Goal: Navigation & Orientation: Find specific page/section

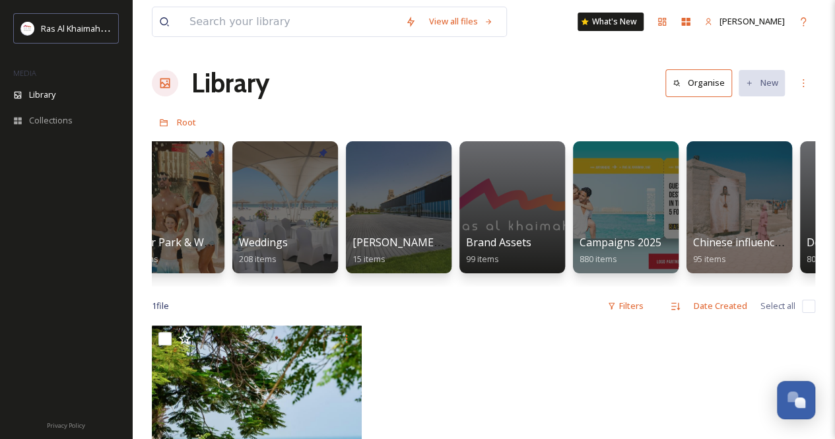
scroll to position [0, 1426]
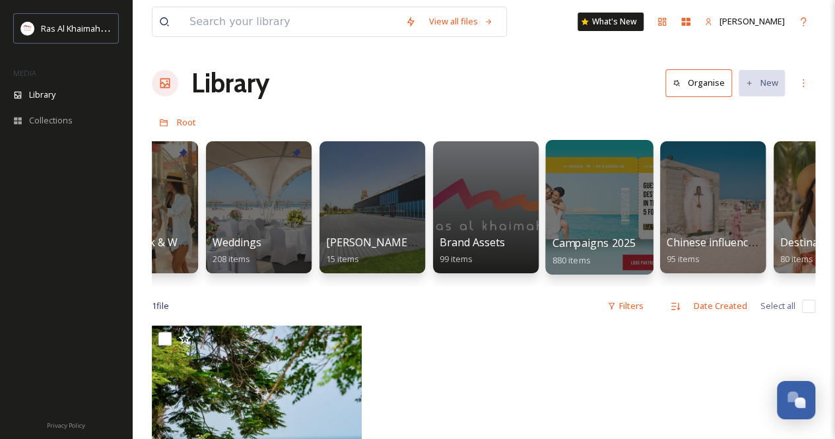
click at [596, 205] on div at bounding box center [599, 207] width 108 height 135
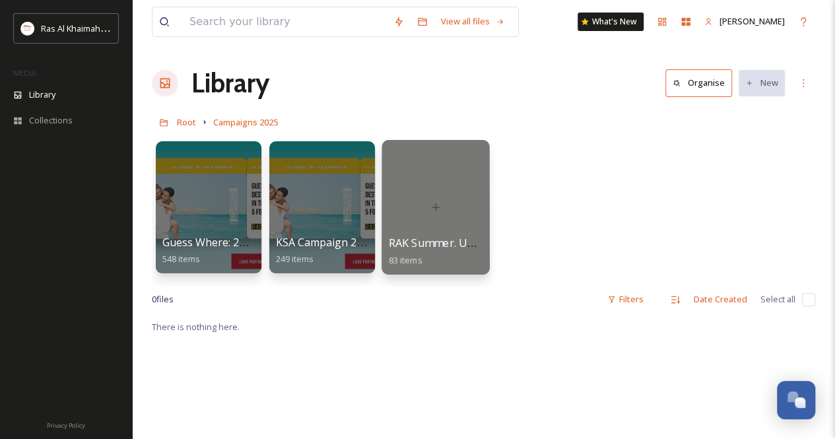
click at [445, 208] on div at bounding box center [436, 207] width 108 height 135
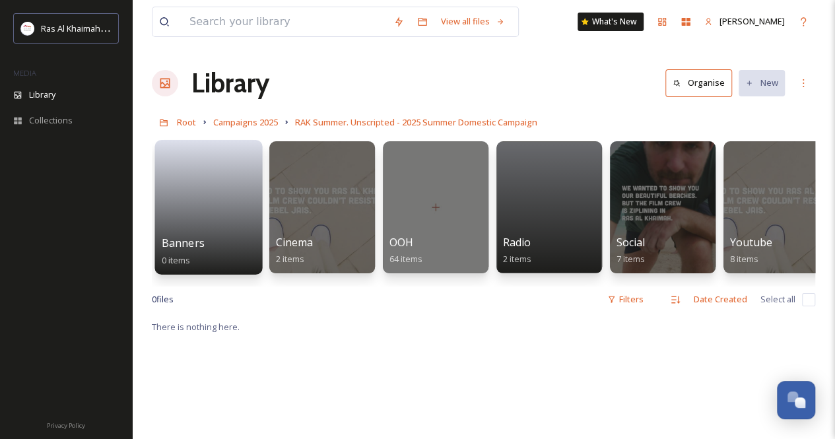
click at [219, 205] on link at bounding box center [209, 191] width 94 height 88
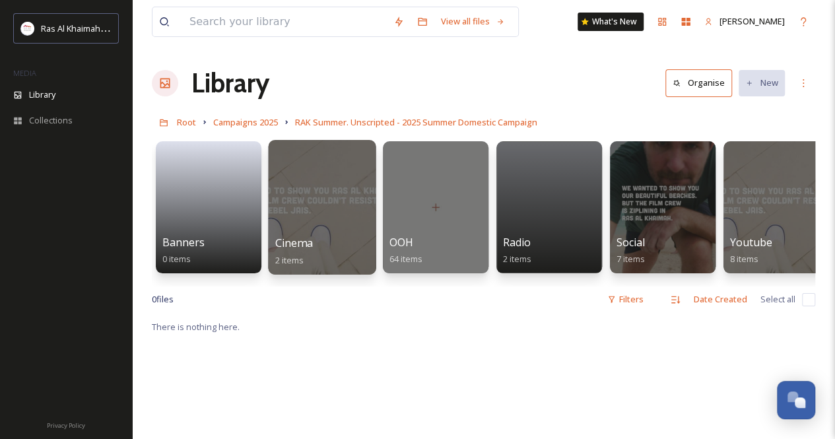
click at [353, 199] on div at bounding box center [322, 207] width 108 height 135
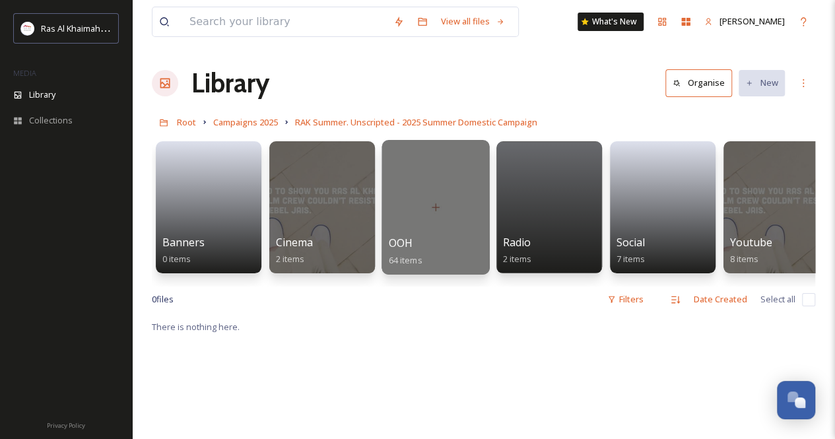
click at [423, 209] on div at bounding box center [436, 207] width 108 height 135
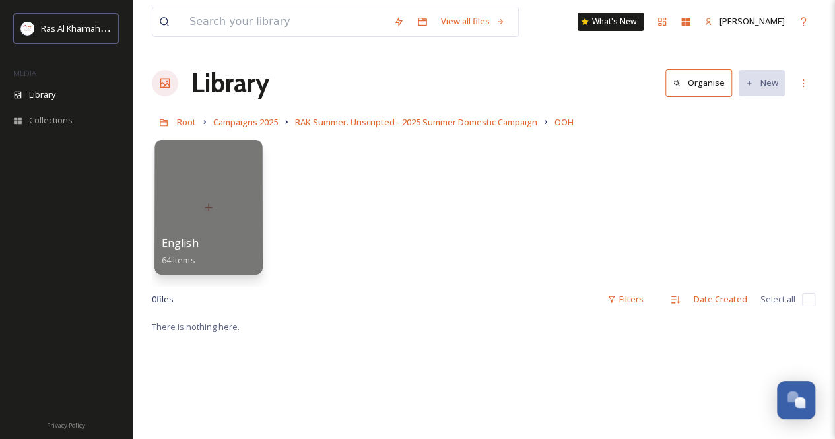
click at [164, 196] on div at bounding box center [209, 207] width 108 height 135
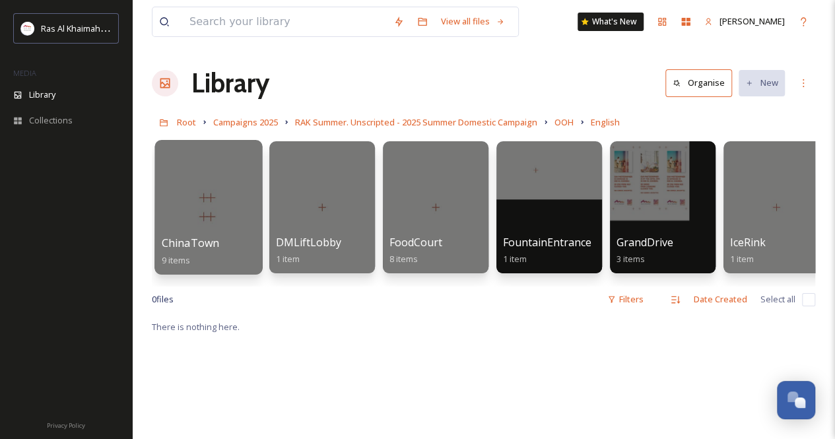
click at [222, 215] on div at bounding box center [209, 207] width 108 height 135
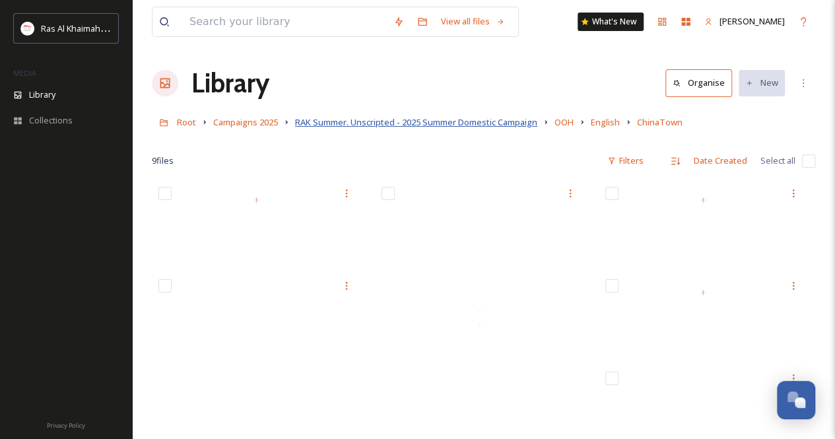
click at [346, 125] on span "RAK Summer. Unscripted - 2025 Summer Domestic Campaign" at bounding box center [416, 122] width 242 height 12
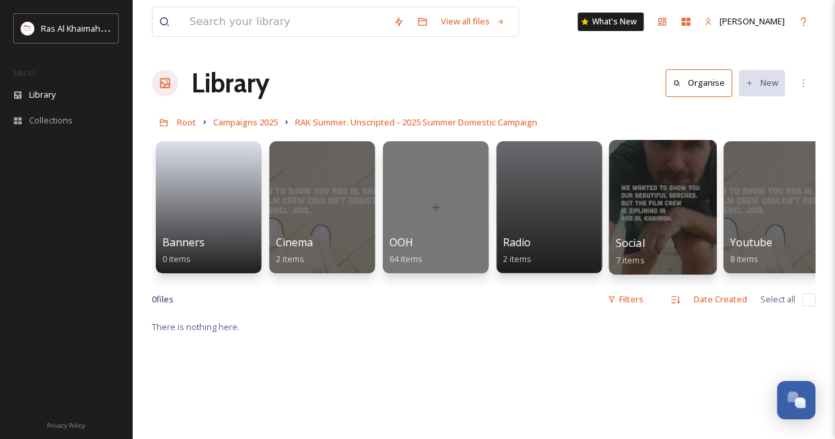
click at [662, 220] on div at bounding box center [663, 207] width 108 height 135
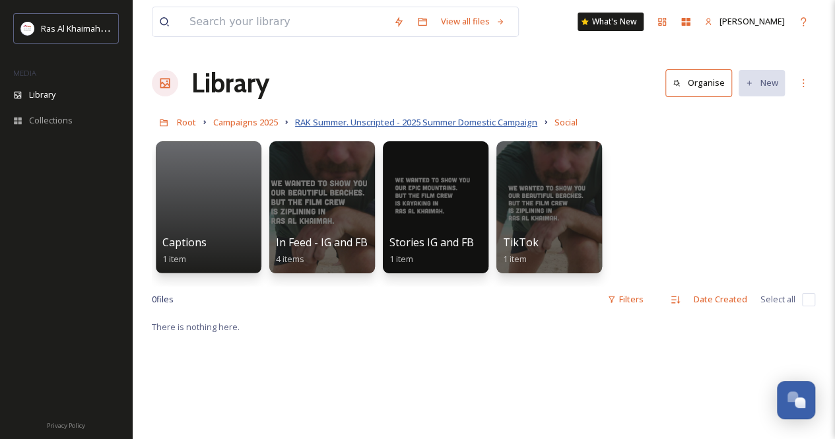
click at [454, 125] on span "RAK Summer. Unscripted - 2025 Summer Domestic Campaign" at bounding box center [416, 122] width 242 height 12
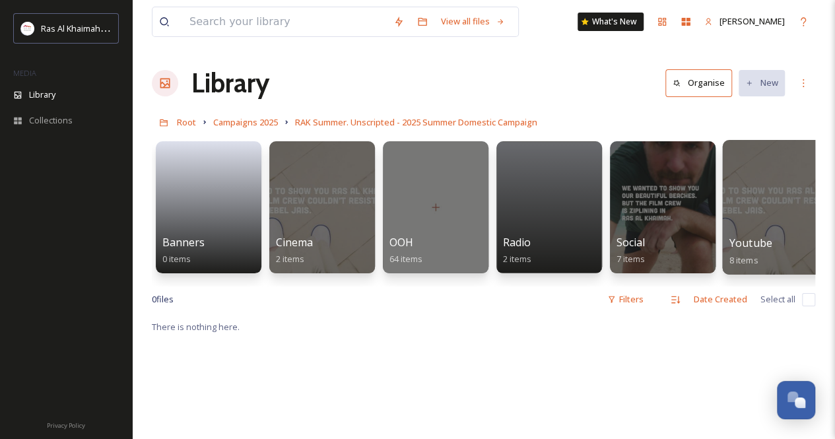
click at [775, 198] on div at bounding box center [776, 207] width 108 height 135
